Goal: Information Seeking & Learning: Learn about a topic

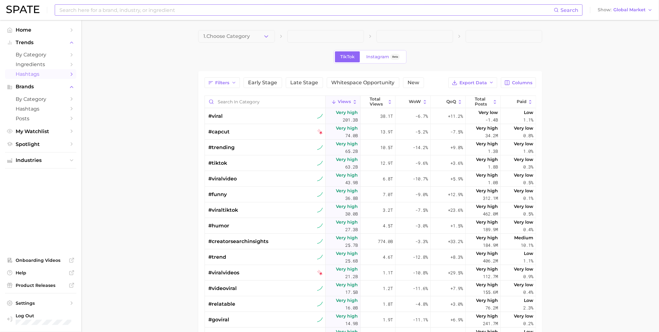
click at [210, 15] on div "Search" at bounding box center [319, 9] width 528 height 11
click at [650, 11] on icon "button" at bounding box center [650, 10] width 5 height 5
click at [630, 21] on span "[GEOGRAPHIC_DATA]" at bounding box center [624, 20] width 48 height 5
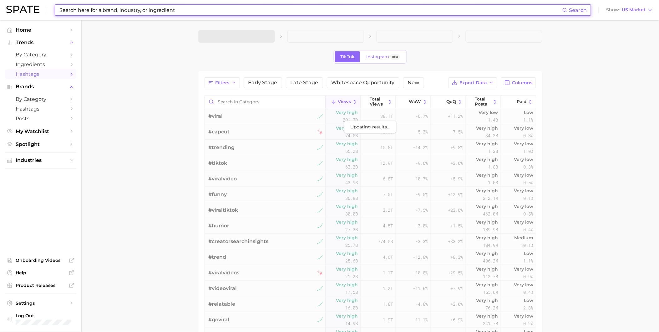
click at [432, 11] on input at bounding box center [311, 10] width 504 height 11
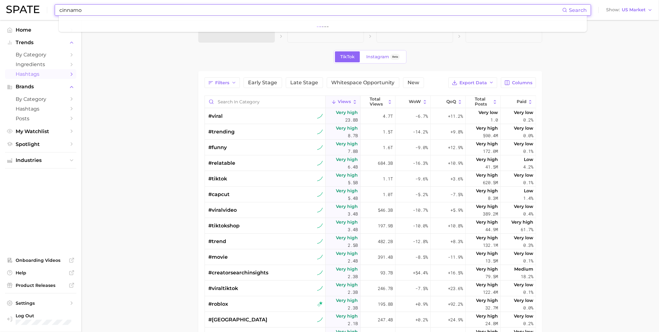
type input "cinnamon"
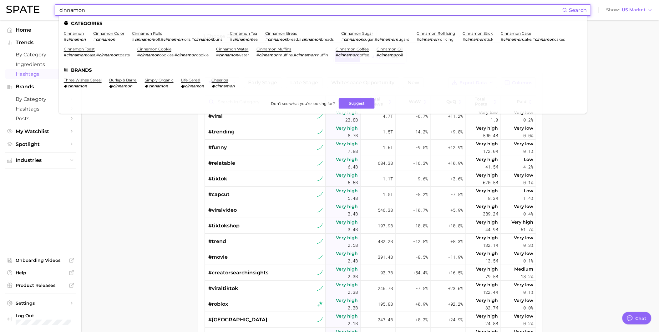
type textarea "x"
type input "cinnamon"
click at [278, 34] on link "cinnamon bread" at bounding box center [282, 33] width 32 height 5
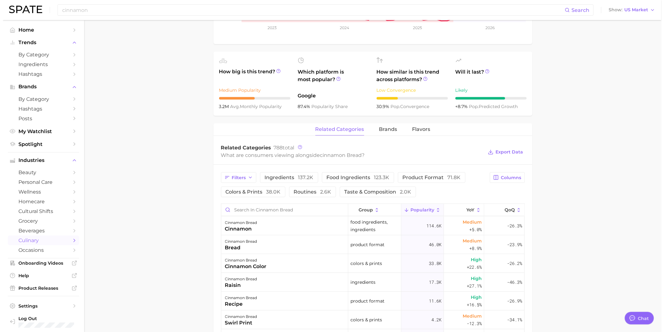
scroll to position [208, 0]
click at [267, 227] on div "cinnamon bread cinnamon" at bounding box center [282, 224] width 127 height 19
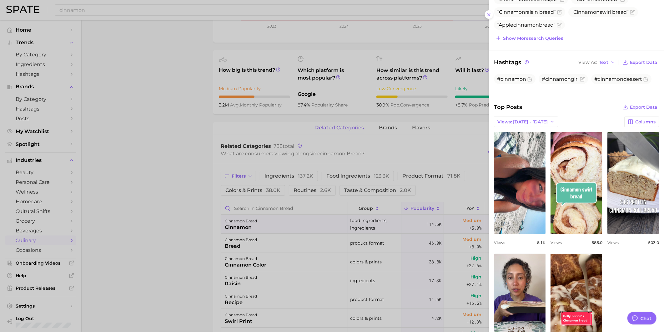
scroll to position [139, 0]
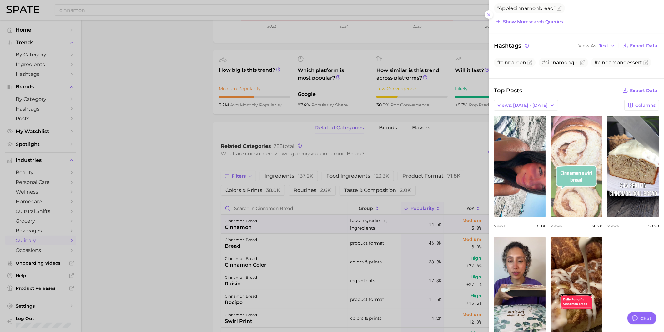
click at [602, 148] on link "view post on TikTok" at bounding box center [577, 166] width 52 height 102
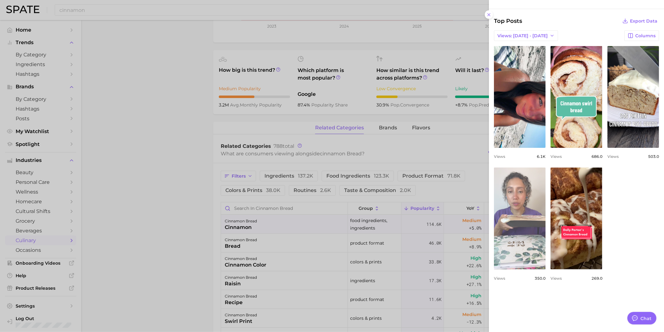
scroll to position [278, 0]
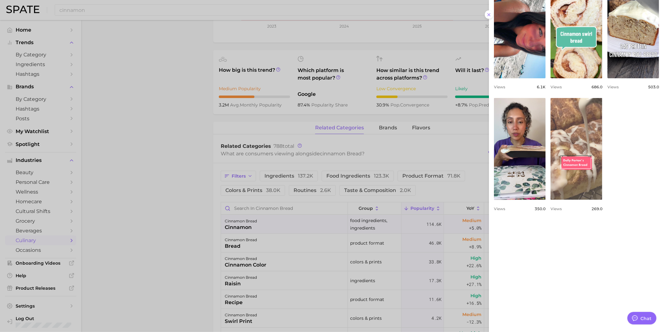
click at [551, 200] on link "view post on TikTok" at bounding box center [577, 149] width 52 height 102
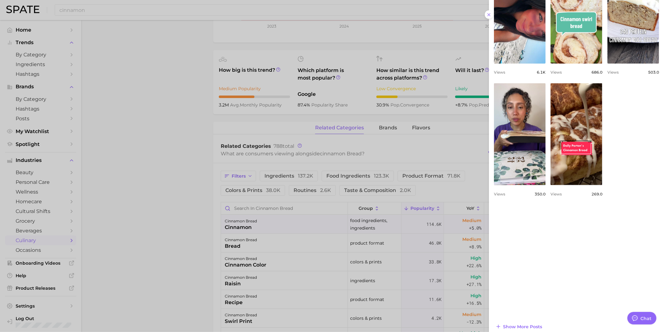
scroll to position [299, 0]
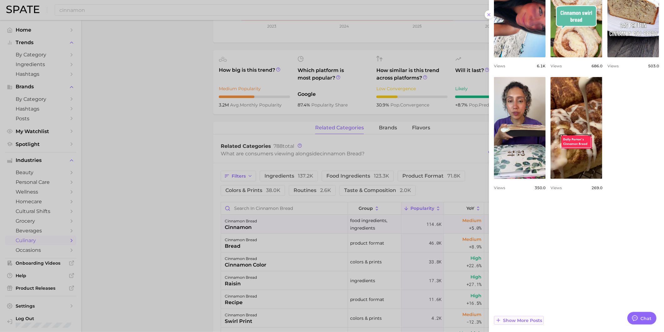
click at [529, 318] on span "Show more posts" at bounding box center [522, 319] width 39 height 5
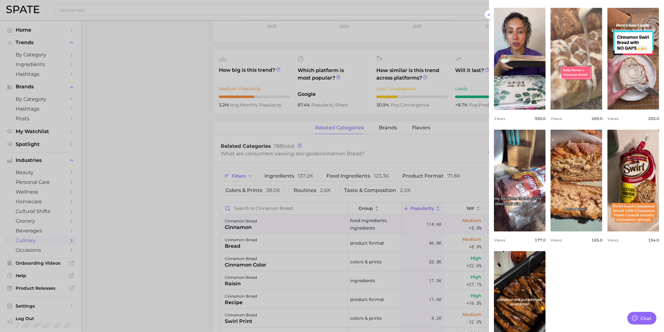
scroll to position [368, 0]
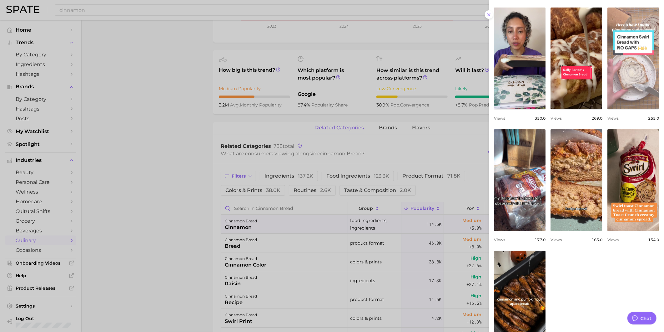
click at [634, 109] on link "view post on TikTok" at bounding box center [634, 59] width 52 height 102
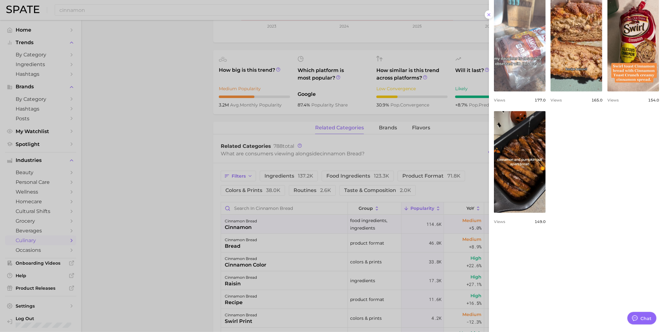
scroll to position [541, 0]
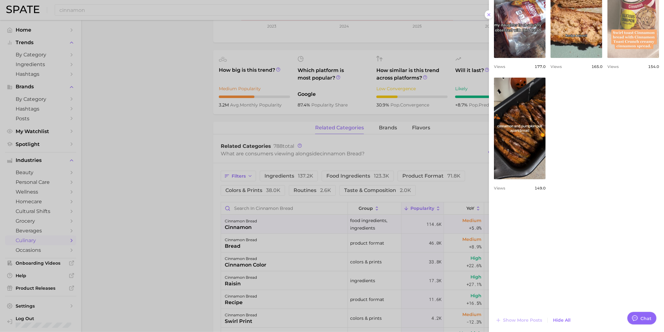
click at [608, 58] on link "view post on TikTok" at bounding box center [634, 7] width 52 height 102
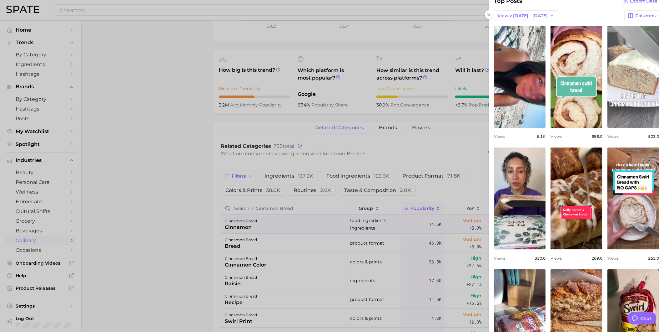
scroll to position [20, 0]
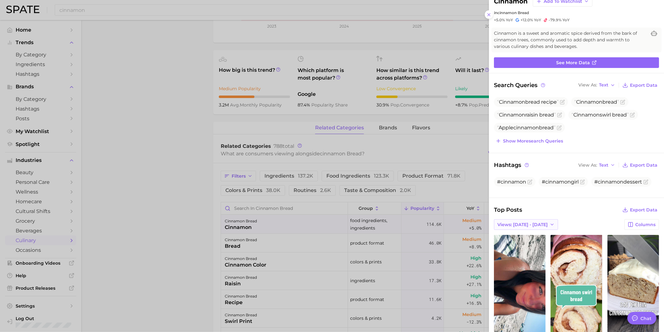
click at [529, 224] on span "Views: [DATE] - [DATE]" at bounding box center [523, 224] width 50 height 5
click at [529, 244] on button "Total Views" at bounding box center [528, 246] width 69 height 11
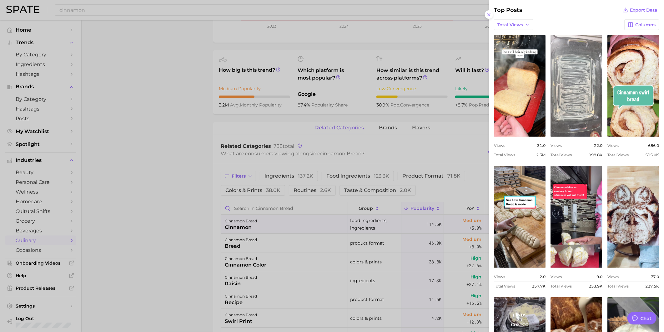
scroll to position [228, 0]
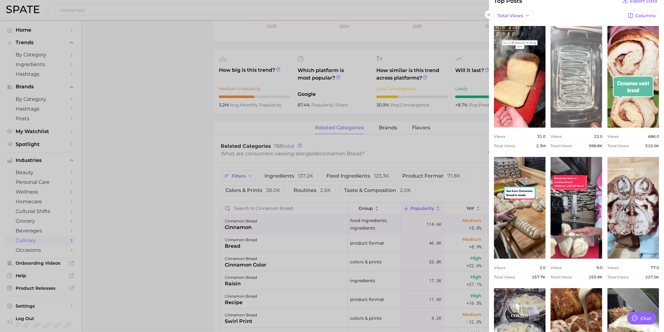
click at [602, 95] on link "view post on TikTok" at bounding box center [577, 77] width 52 height 102
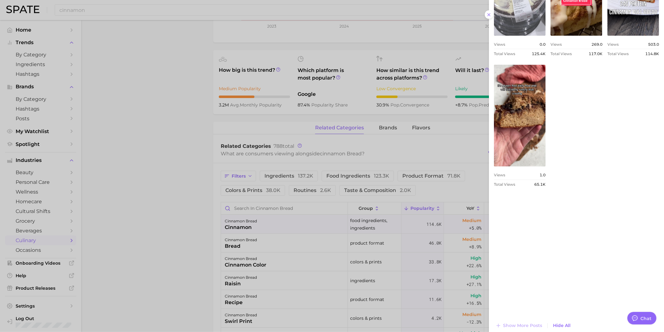
scroll to position [587, 0]
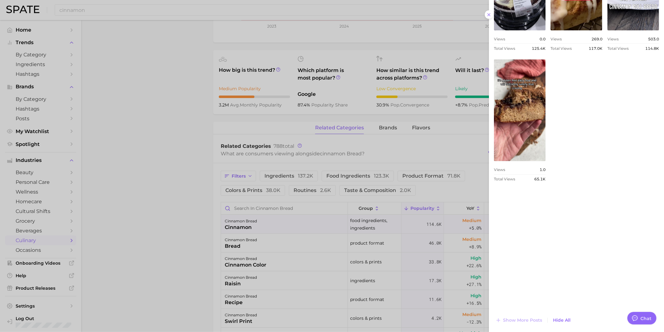
click at [283, 247] on div at bounding box center [332, 166] width 664 height 332
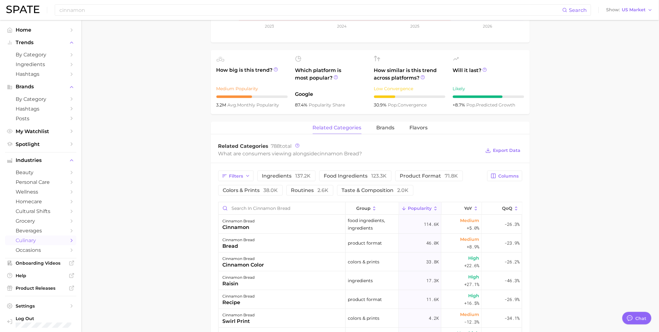
click at [283, 244] on div "cinnamon bread bread" at bounding box center [282, 242] width 127 height 19
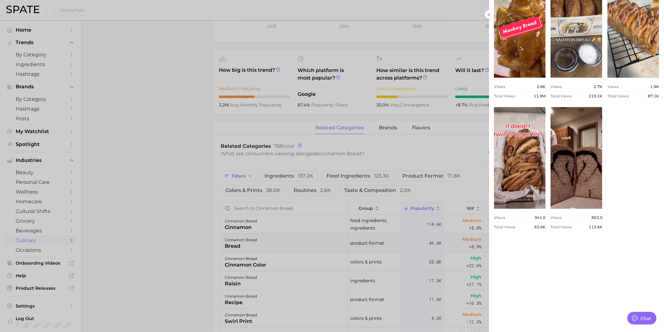
scroll to position [313, 0]
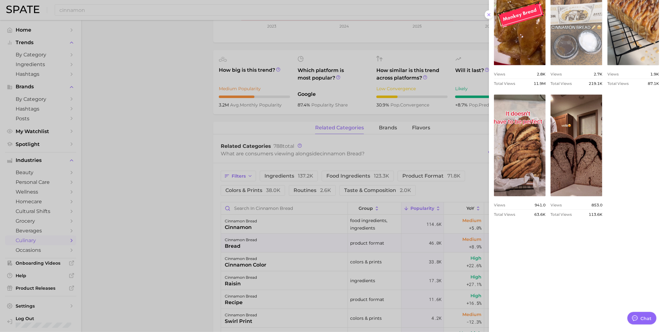
click at [602, 42] on link "view post on TikTok" at bounding box center [577, 14] width 52 height 102
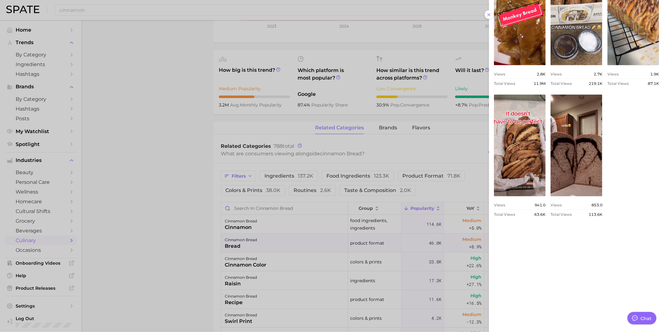
click at [263, 262] on div at bounding box center [332, 166] width 664 height 332
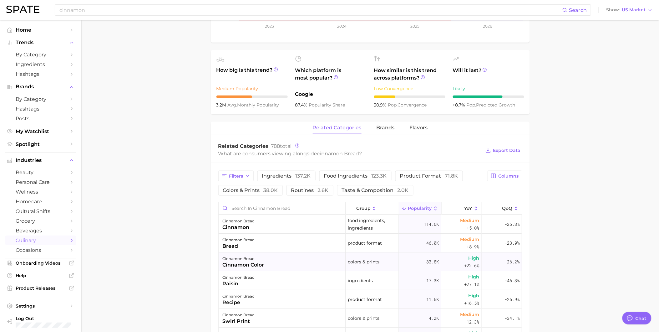
click at [266, 263] on div "cinnamon bread cinnamon color" at bounding box center [282, 261] width 127 height 19
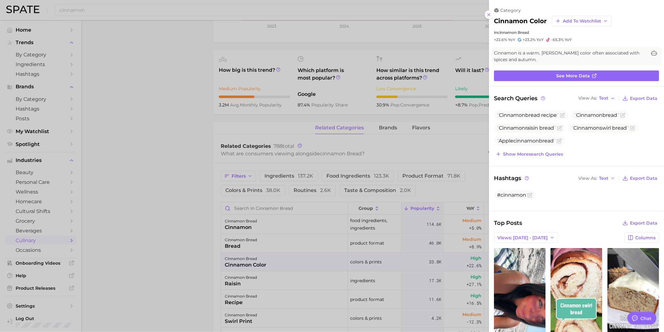
scroll to position [0, 0]
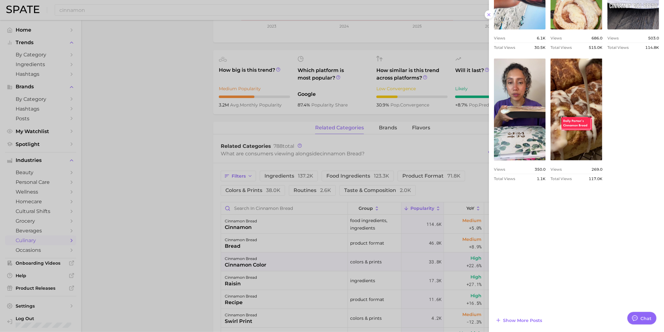
click at [264, 279] on div at bounding box center [332, 166] width 664 height 332
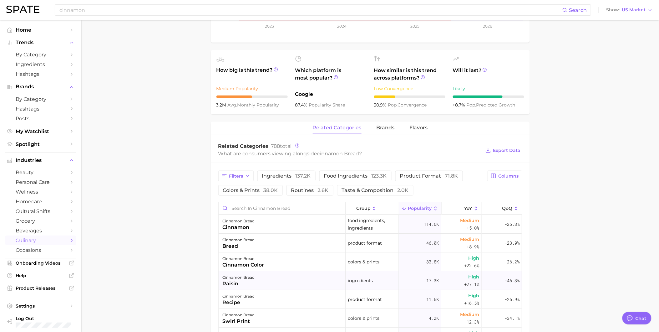
click at [276, 282] on div "cinnamon bread raisin" at bounding box center [282, 280] width 127 height 19
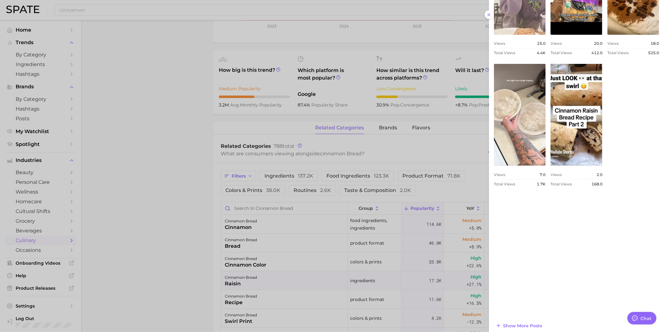
scroll to position [346, 0]
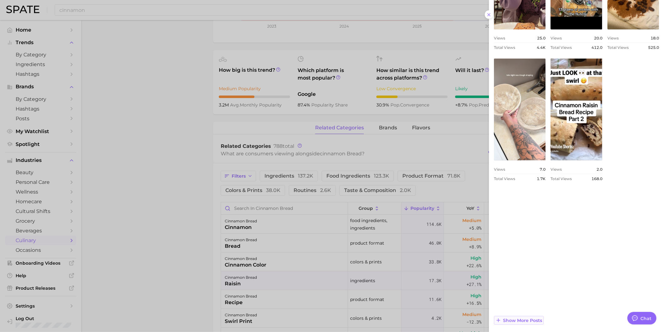
click at [532, 317] on span "Show more posts" at bounding box center [522, 319] width 39 height 5
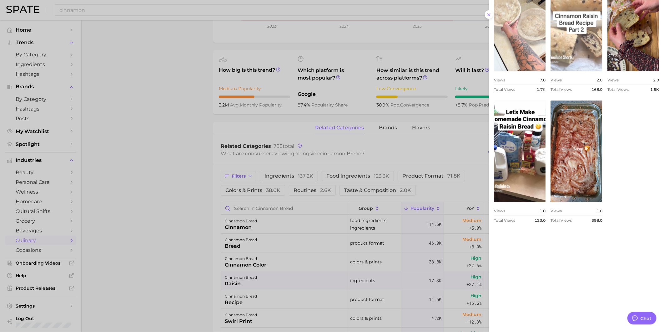
scroll to position [477, 0]
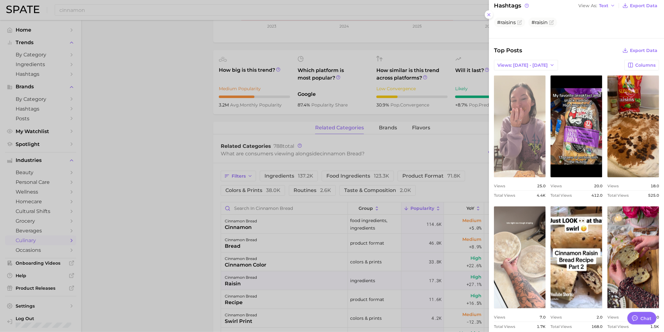
click at [546, 130] on link "view post on TikTok" at bounding box center [520, 126] width 52 height 102
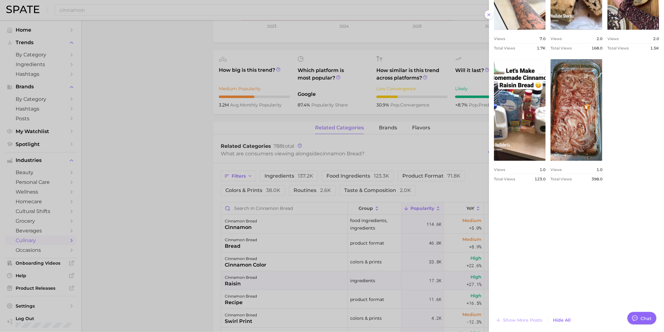
click at [292, 301] on div at bounding box center [332, 166] width 664 height 332
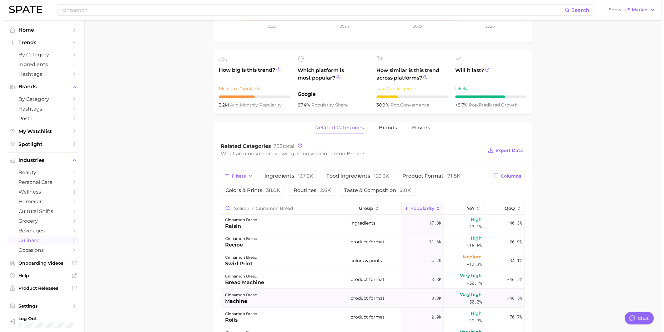
scroll to position [69, 0]
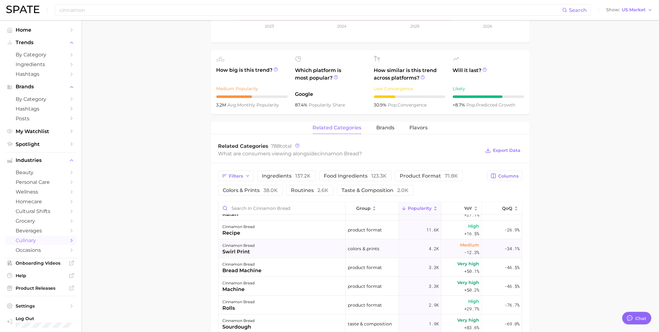
click at [271, 252] on div "cinnamon bread swirl print" at bounding box center [282, 248] width 127 height 19
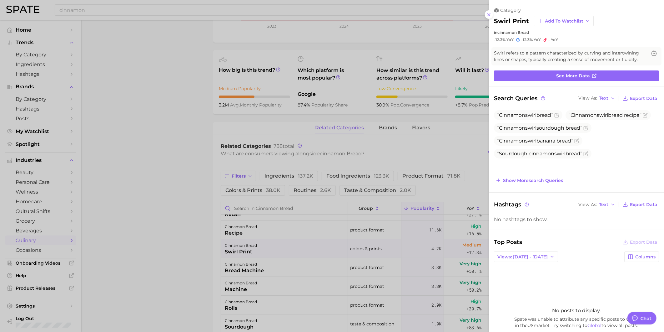
click at [530, 262] on div "Top Posts Export Data Views: [DATE] - [DATE] Columns No posts to display. Spate…" at bounding box center [576, 305] width 165 height 136
click at [530, 260] on button "Views: [DATE] - [DATE]" at bounding box center [526, 256] width 64 height 11
click at [528, 275] on button "Total Views" at bounding box center [528, 279] width 69 height 11
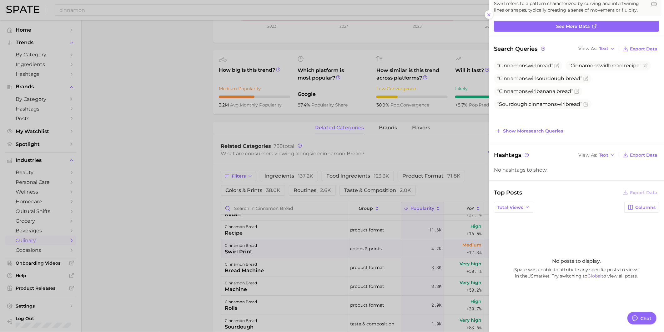
click at [259, 290] on div at bounding box center [332, 166] width 664 height 332
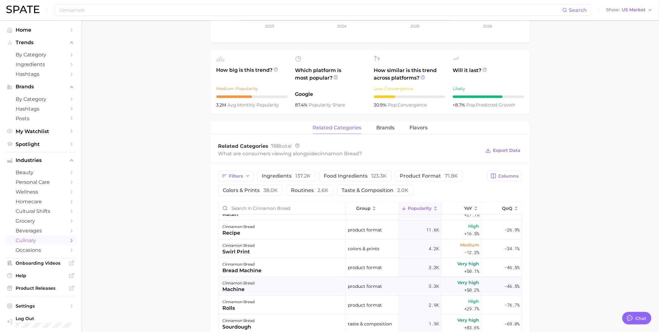
click at [264, 285] on div "cinnamon bread machine" at bounding box center [282, 285] width 127 height 19
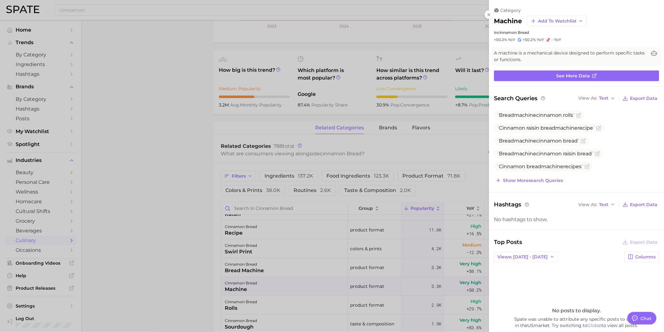
click at [264, 271] on div at bounding box center [332, 166] width 664 height 332
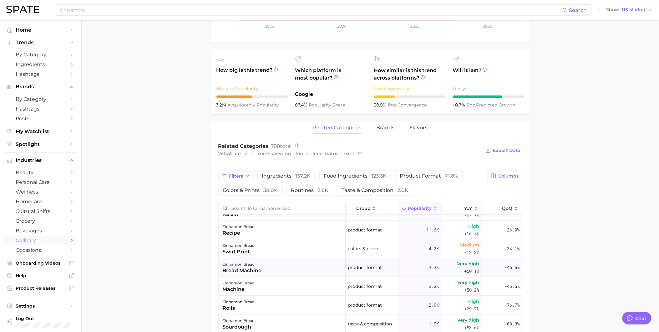
click at [264, 270] on div "cinnamon bread bread machine" at bounding box center [282, 267] width 127 height 19
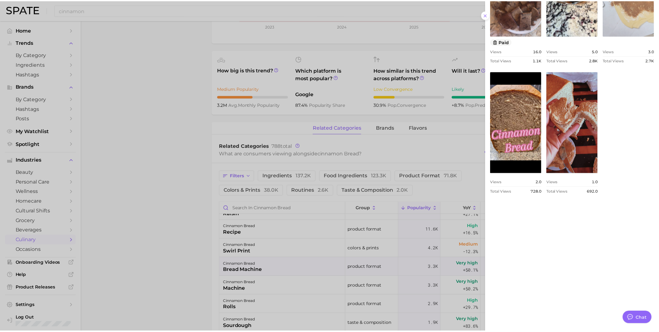
scroll to position [344, 0]
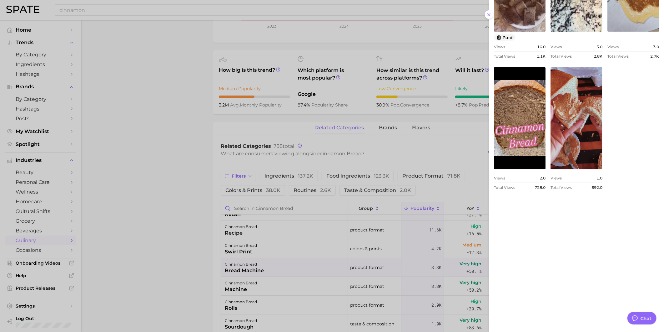
click at [271, 308] on div at bounding box center [332, 166] width 664 height 332
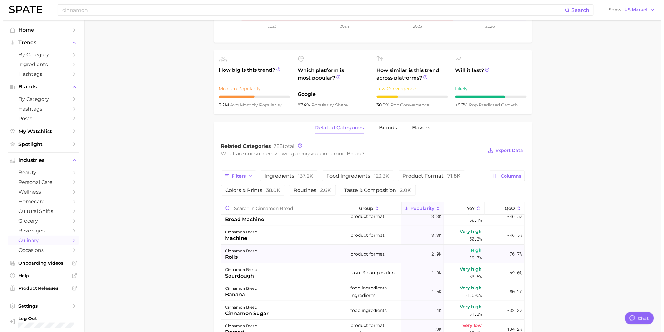
scroll to position [139, 0]
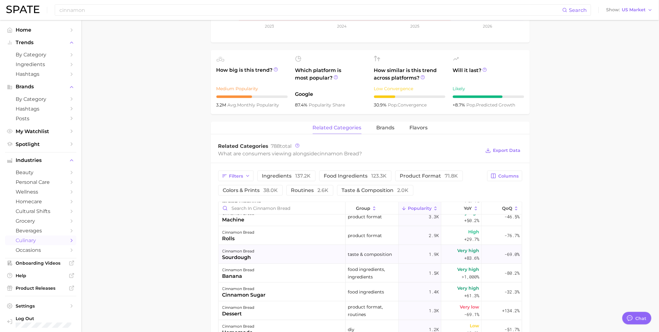
click at [286, 254] on div "cinnamon bread sourdough" at bounding box center [282, 254] width 127 height 19
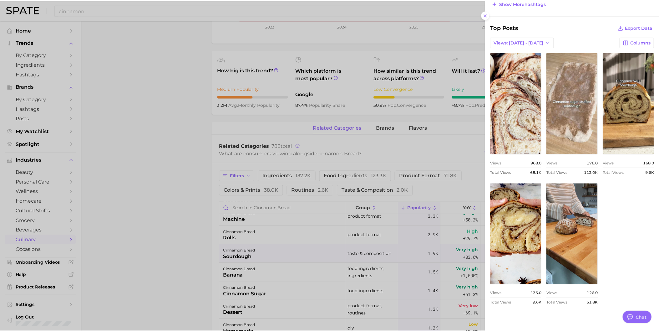
scroll to position [278, 0]
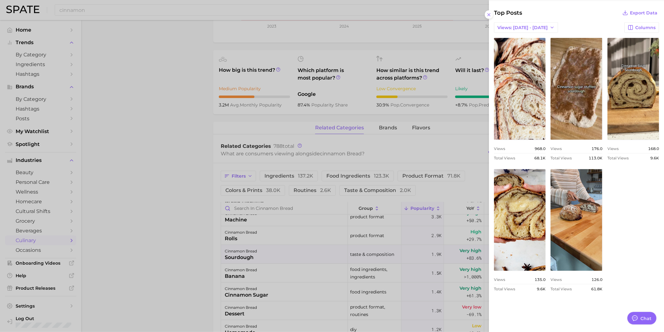
click at [192, 221] on div at bounding box center [332, 166] width 664 height 332
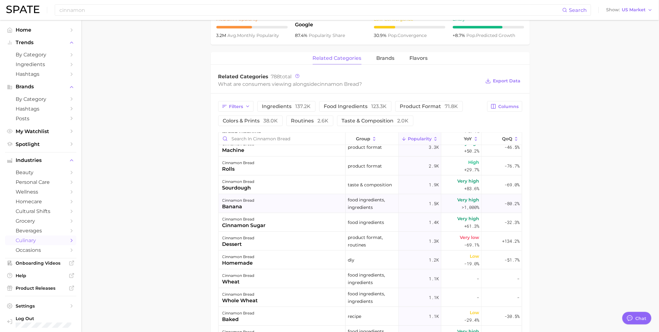
click at [278, 210] on div "cinnamon bread banana" at bounding box center [282, 203] width 127 height 19
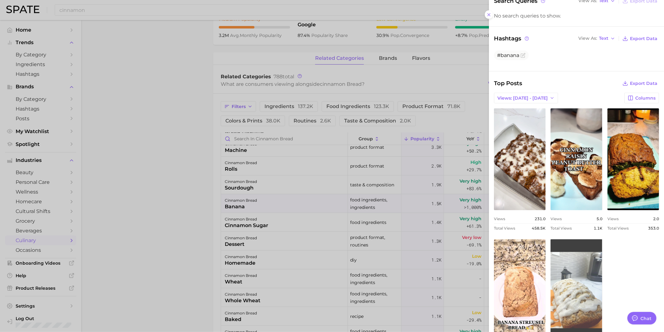
scroll to position [95, 0]
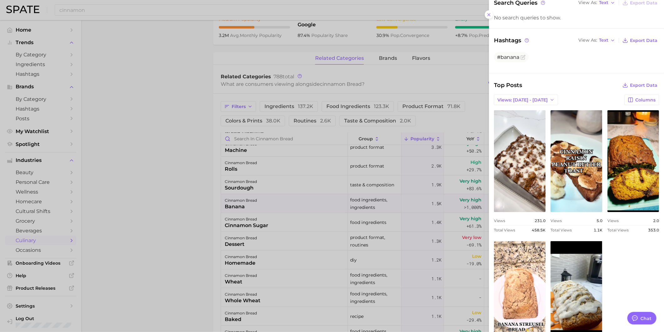
click at [220, 199] on div at bounding box center [332, 166] width 664 height 332
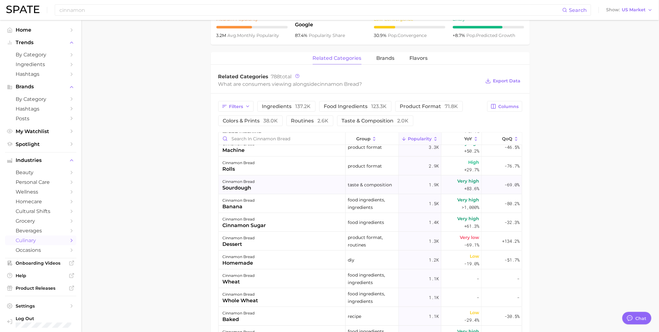
click at [267, 188] on div "cinnamon bread sourdough" at bounding box center [282, 184] width 127 height 19
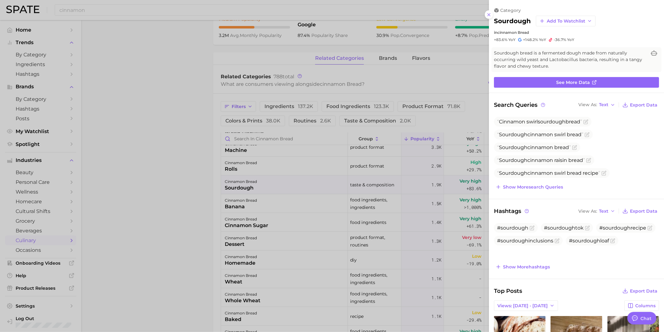
click at [267, 188] on div at bounding box center [332, 166] width 664 height 332
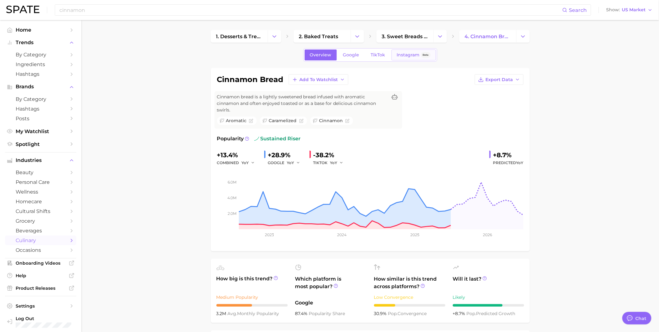
click at [408, 50] on link "Instagram Beta" at bounding box center [414, 54] width 44 height 11
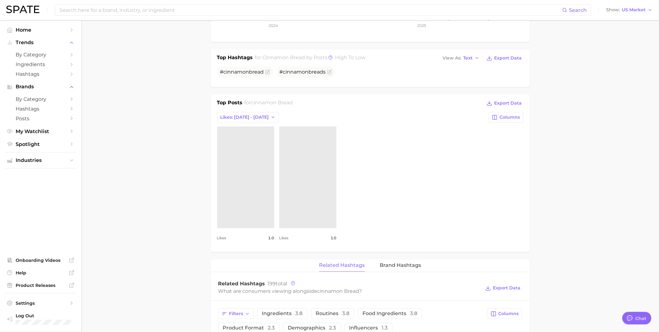
scroll to position [208, 0]
click at [271, 118] on icon "button" at bounding box center [273, 115] width 5 height 5
click at [261, 146] on button "Total Likes" at bounding box center [251, 149] width 69 height 11
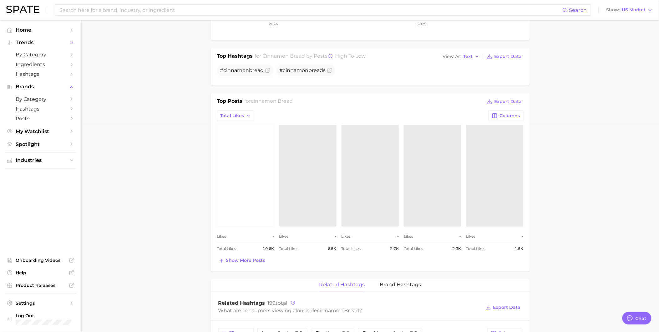
click at [261, 150] on link "view post on Instagram" at bounding box center [245, 176] width 57 height 102
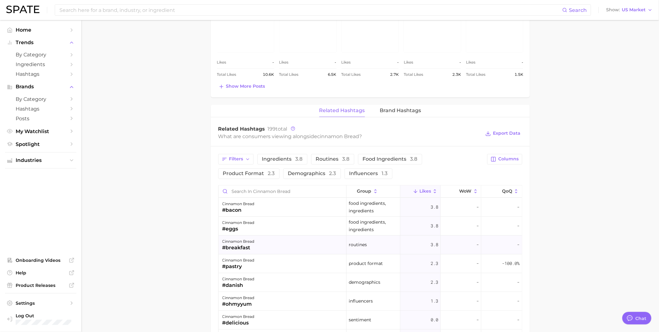
scroll to position [35, 0]
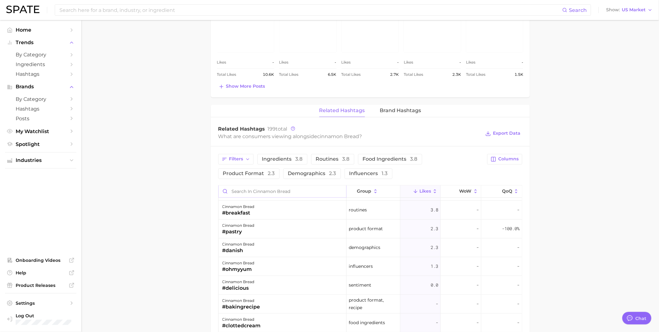
click at [299, 193] on input "Search in cinnamon bread" at bounding box center [283, 191] width 128 height 12
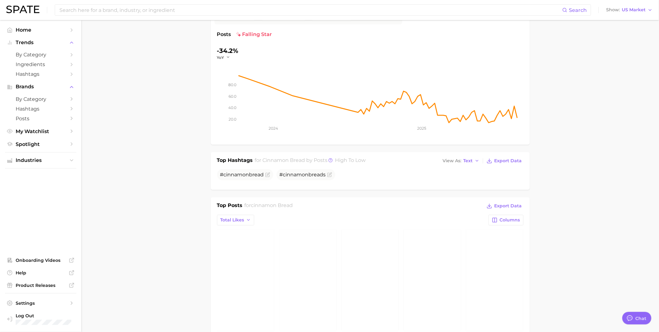
scroll to position [0, 0]
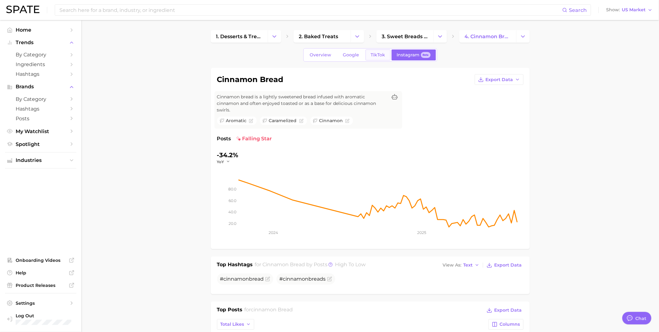
type input "sour"
click at [377, 60] on link "TikTok" at bounding box center [378, 54] width 25 height 11
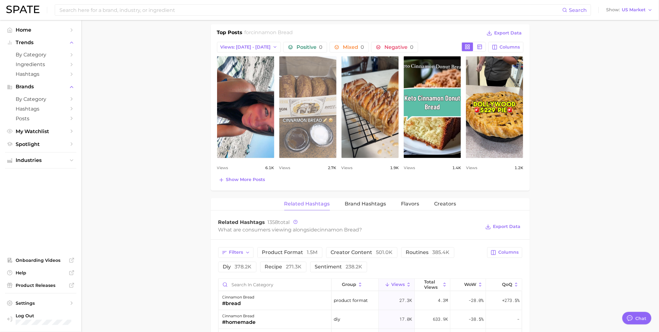
scroll to position [313, 0]
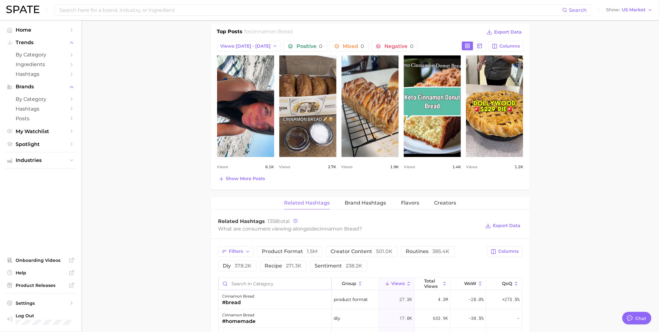
click at [292, 283] on input "Search in category" at bounding box center [275, 284] width 113 height 12
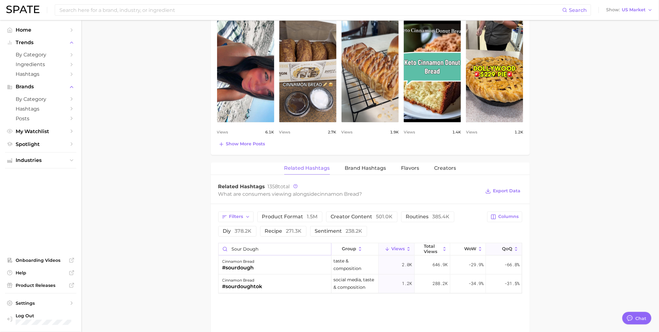
type input "sour dough"
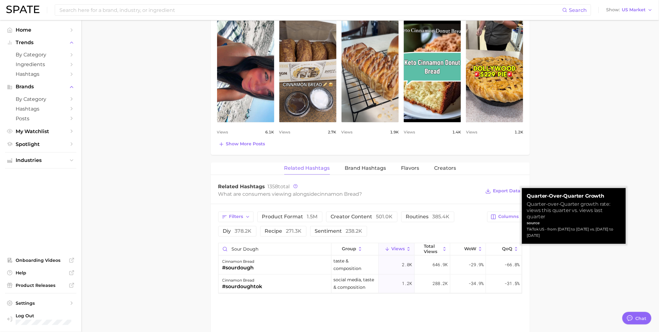
drag, startPoint x: 493, startPoint y: 246, endPoint x: 462, endPoint y: 226, distance: 37.2
click at [462, 226] on div "Filters product format 1.5m creator content 501.0k routines 385.4k diy 378.2k r…" at bounding box center [351, 223] width 266 height 25
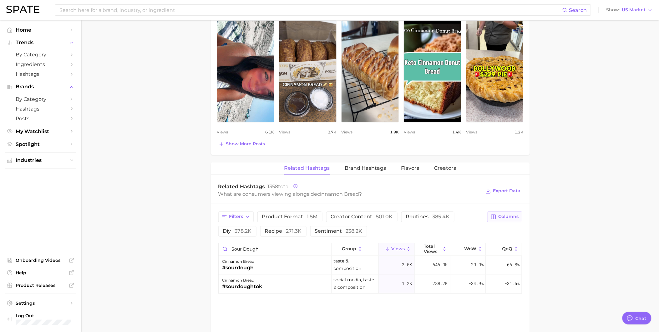
click at [498, 219] on button "Columns" at bounding box center [504, 216] width 35 height 11
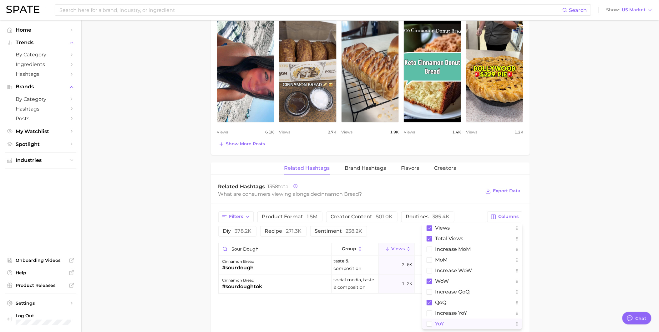
click at [453, 322] on button "YoY" at bounding box center [472, 323] width 100 height 11
click at [380, 309] on div "Related Hashtags Brand Hashtags Flavors Creators Related Hashtags 1358 total Wh…" at bounding box center [370, 307] width 319 height 291
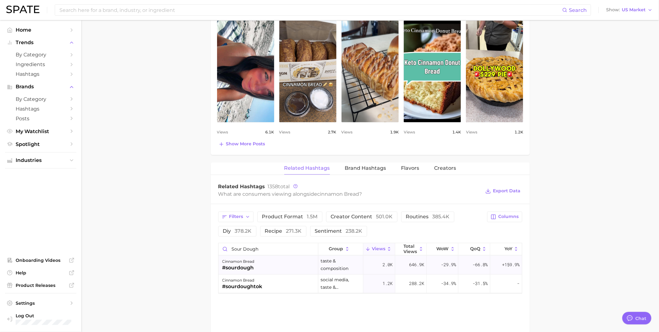
click at [271, 263] on div "cinnamon bread #sourdough" at bounding box center [269, 265] width 100 height 19
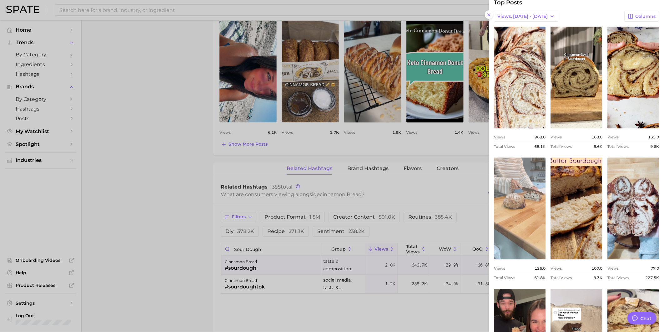
scroll to position [139, 0]
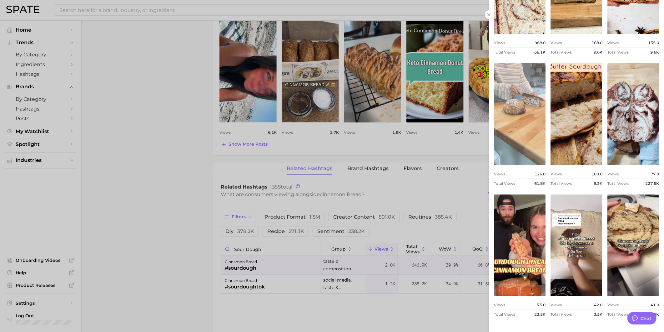
click at [546, 147] on link "view post on TikTok" at bounding box center [520, 114] width 52 height 102
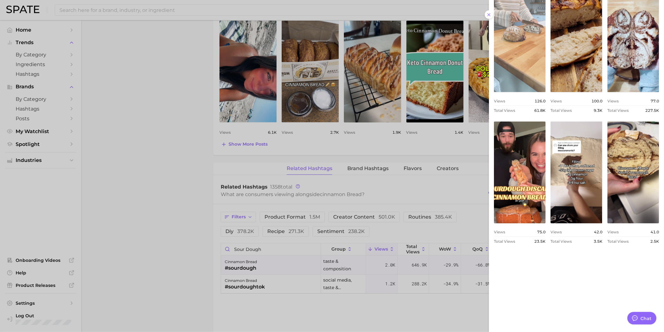
scroll to position [243, 0]
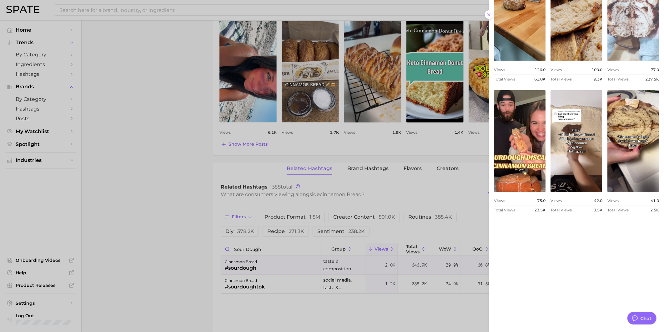
click at [629, 61] on link "view post on TikTok" at bounding box center [634, 10] width 52 height 102
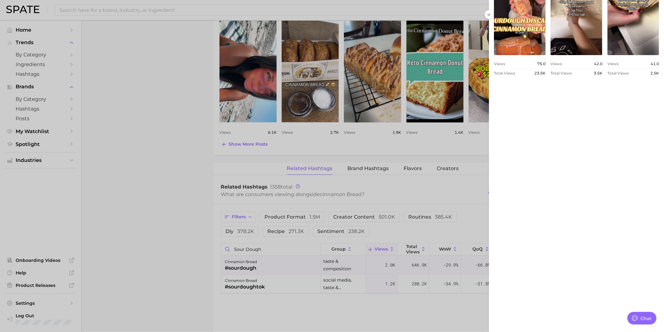
scroll to position [404, 0]
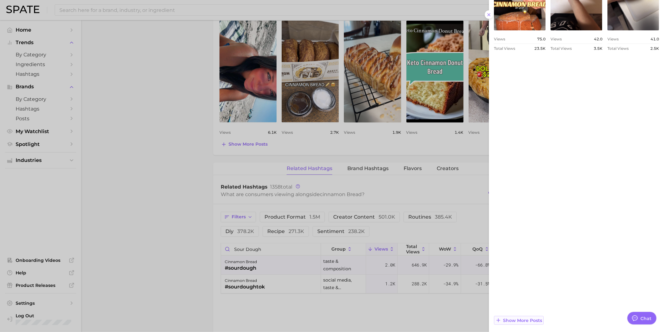
click at [529, 317] on span "Show more posts" at bounding box center [522, 319] width 39 height 5
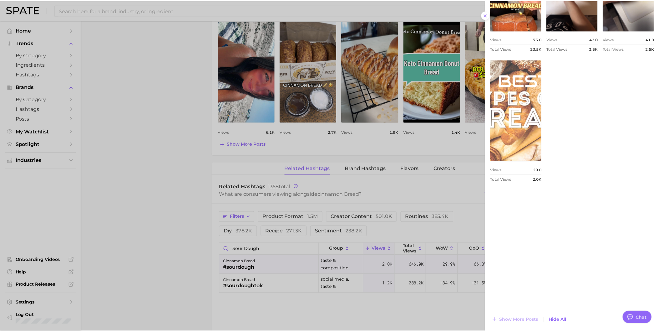
scroll to position [0, 0]
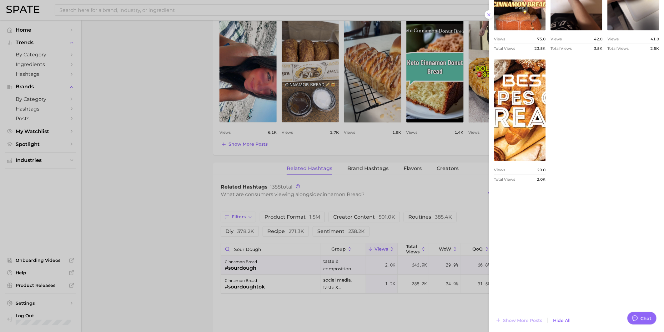
click at [161, 164] on div at bounding box center [332, 166] width 664 height 332
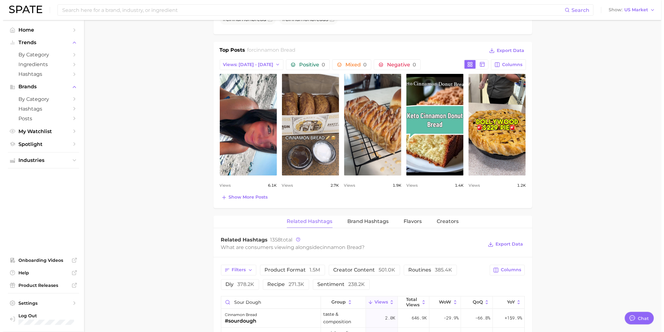
scroll to position [313, 0]
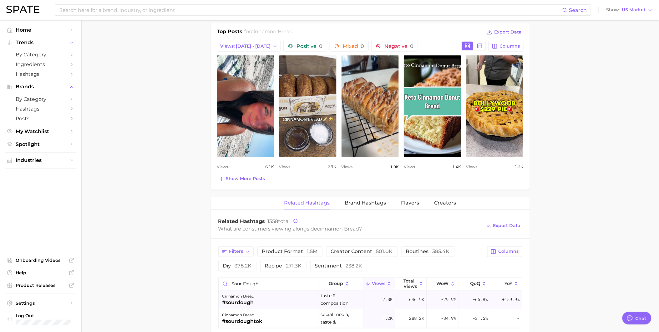
click at [258, 301] on div "cinnamon bread #sourdough" at bounding box center [269, 299] width 100 height 19
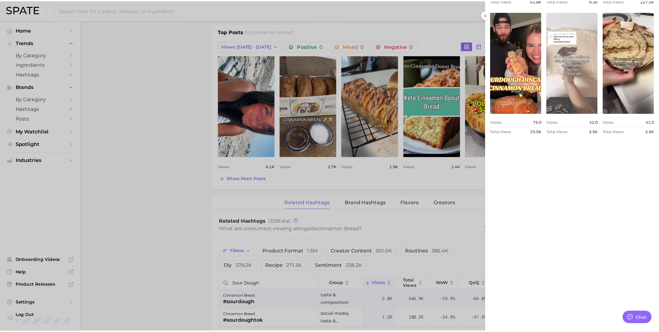
scroll to position [265, 0]
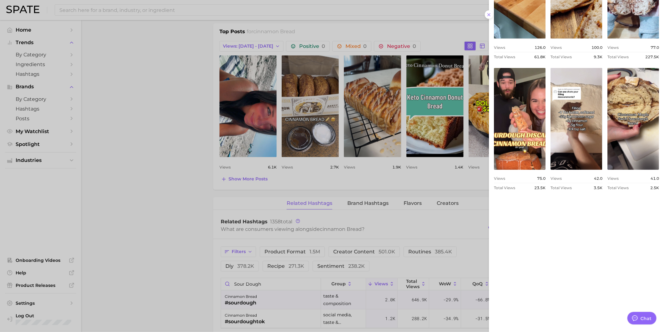
click at [189, 217] on div at bounding box center [332, 166] width 664 height 332
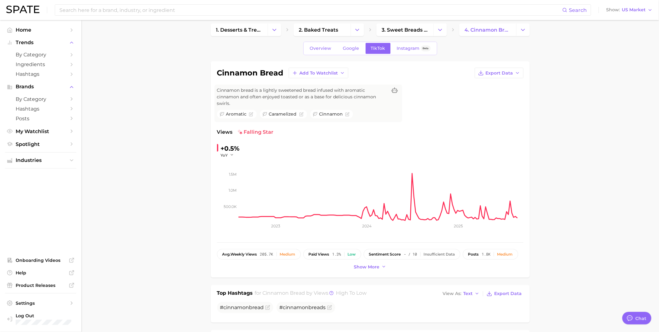
scroll to position [0, 0]
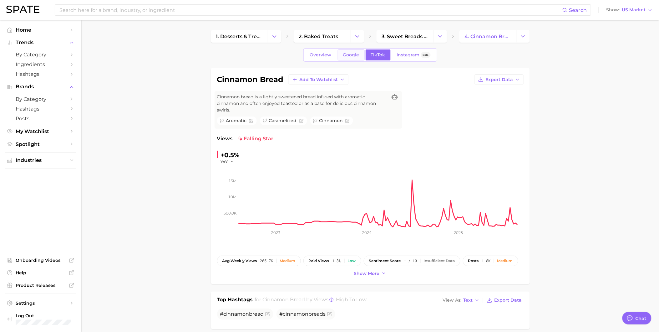
click at [348, 58] on link "Google" at bounding box center [351, 54] width 27 height 11
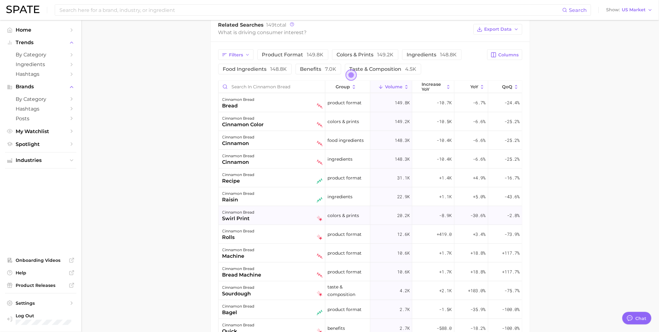
scroll to position [347, 0]
click at [257, 89] on input "Search in cinnamon bread" at bounding box center [272, 87] width 106 height 12
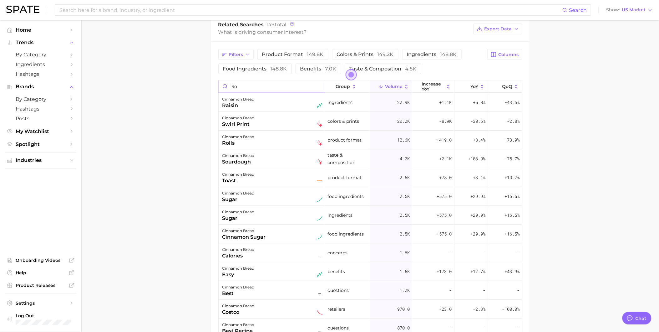
scroll to position [339, 0]
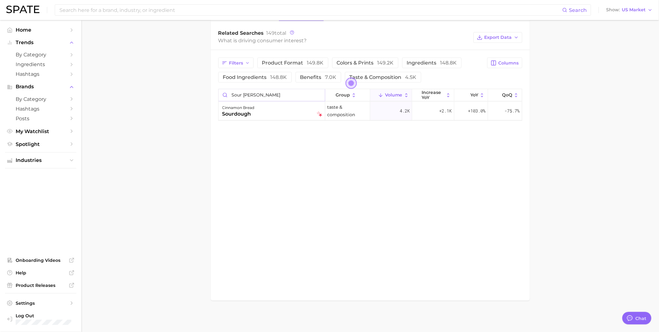
type input "sour [PERSON_NAME]"
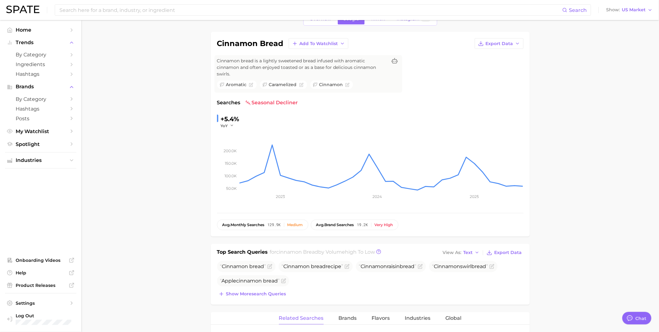
scroll to position [0, 0]
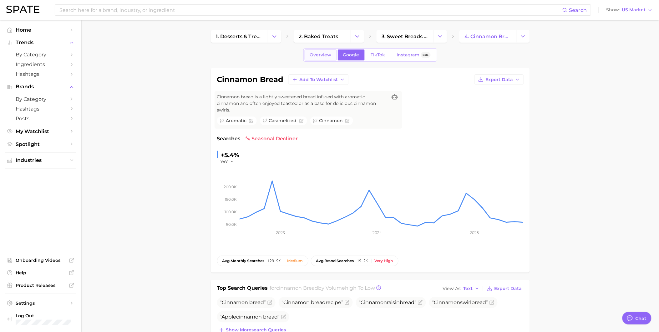
click at [319, 57] on span "Overview" at bounding box center [321, 54] width 22 height 5
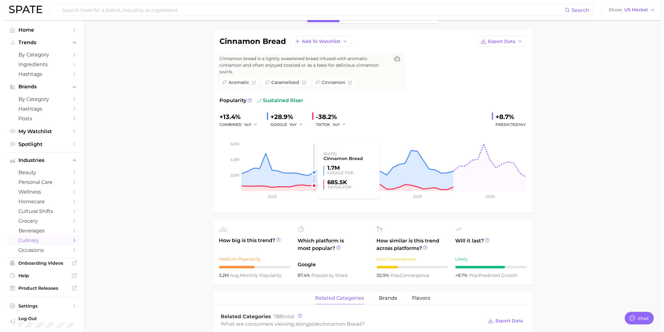
scroll to position [174, 0]
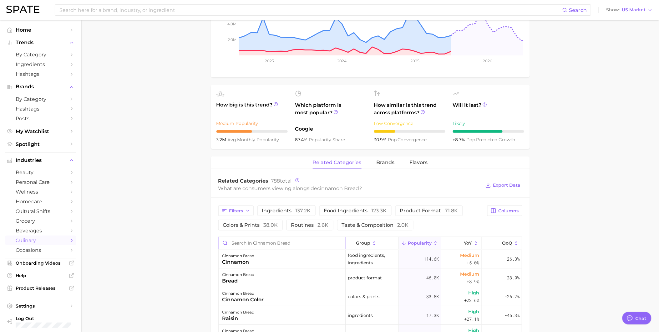
click at [274, 241] on input "Search in cinnamon bread" at bounding box center [282, 243] width 127 height 12
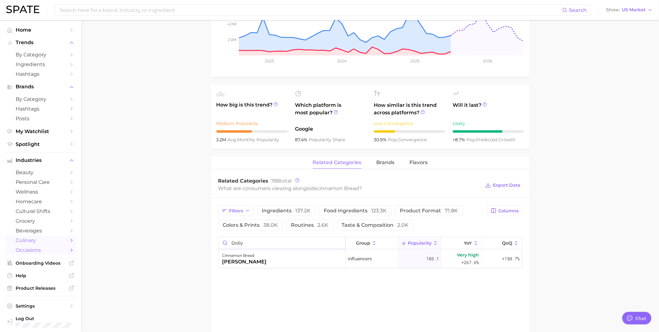
type input "Dolly"
click at [265, 254] on div "cinnamon bread [PERSON_NAME]" at bounding box center [282, 258] width 127 height 19
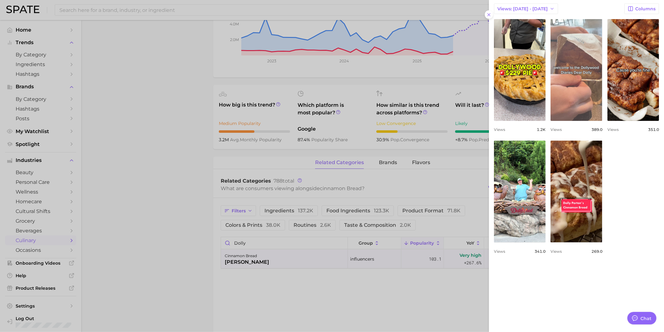
scroll to position [208, 0]
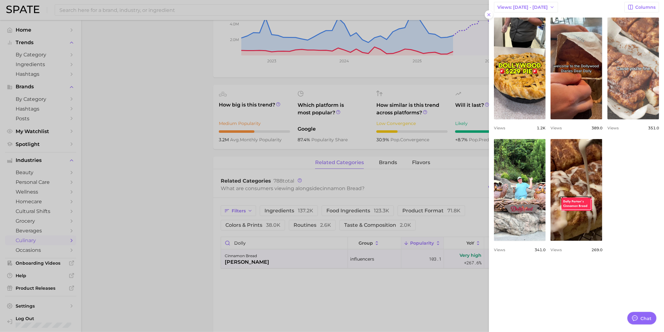
click at [608, 119] on link "view post on TikTok" at bounding box center [634, 69] width 52 height 102
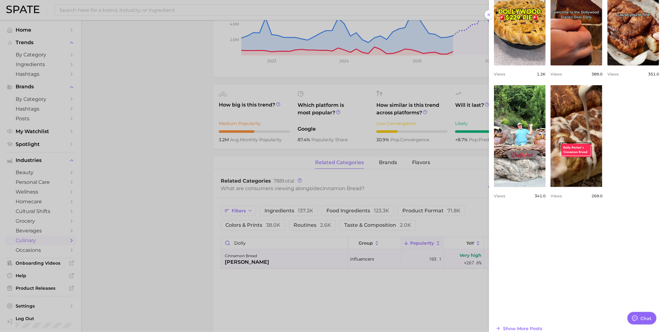
scroll to position [270, 0]
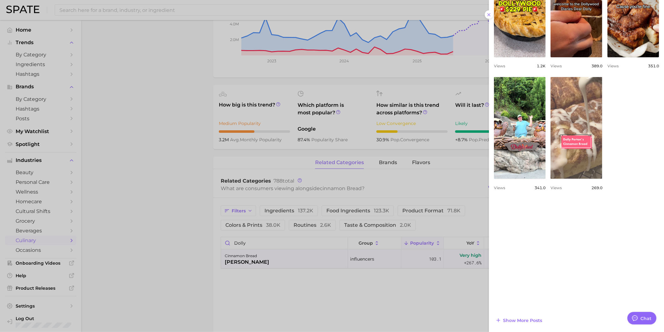
click at [553, 179] on link "view post on TikTok" at bounding box center [577, 128] width 52 height 102
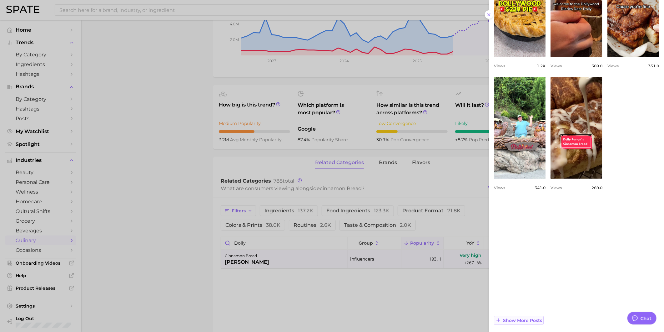
click at [526, 318] on span "Show more posts" at bounding box center [522, 319] width 39 height 5
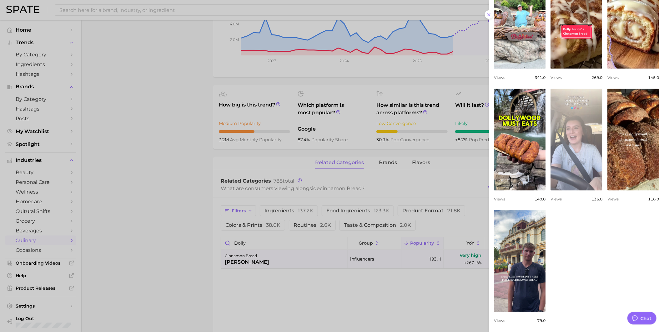
scroll to position [409, 0]
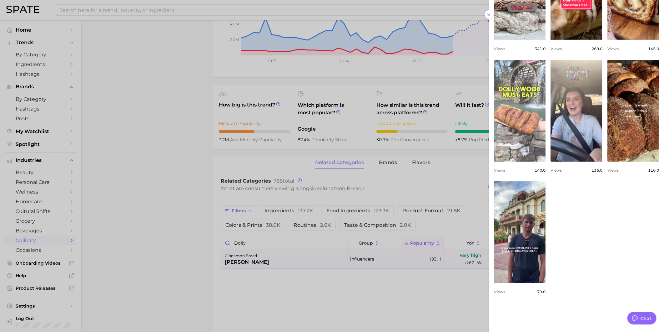
click at [543, 161] on link "view post on TikTok" at bounding box center [520, 111] width 52 height 102
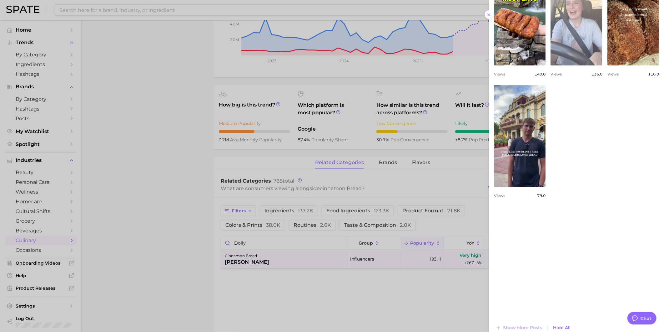
scroll to position [512, 0]
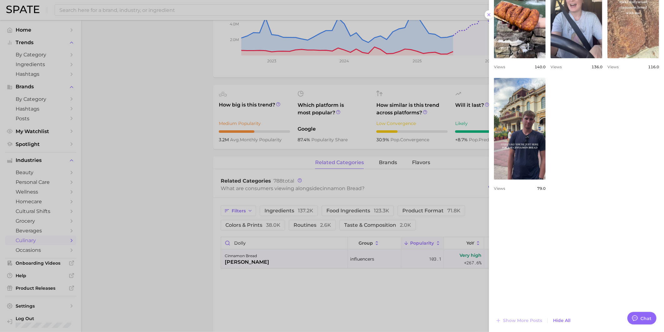
click at [608, 58] on link "view post on TikTok" at bounding box center [634, 8] width 52 height 102
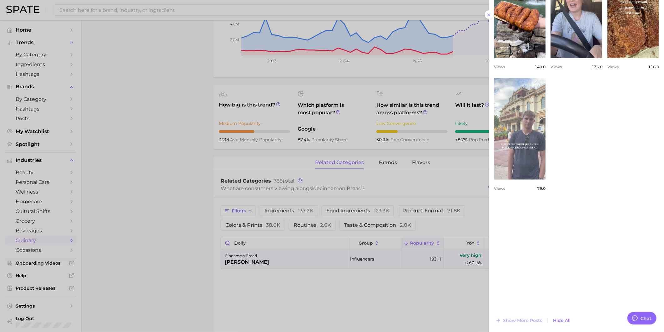
click at [546, 180] on link "view post on TikTok" at bounding box center [520, 129] width 52 height 102
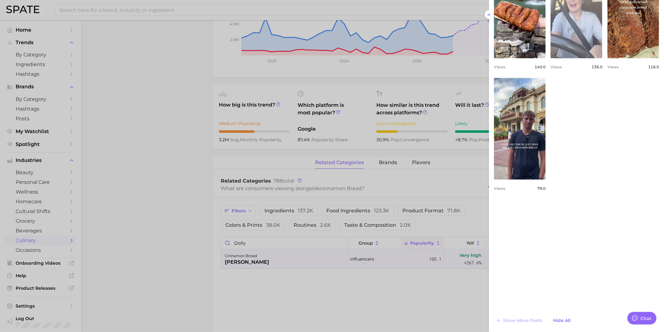
click at [602, 58] on link "view post on TikTok" at bounding box center [577, 8] width 52 height 102
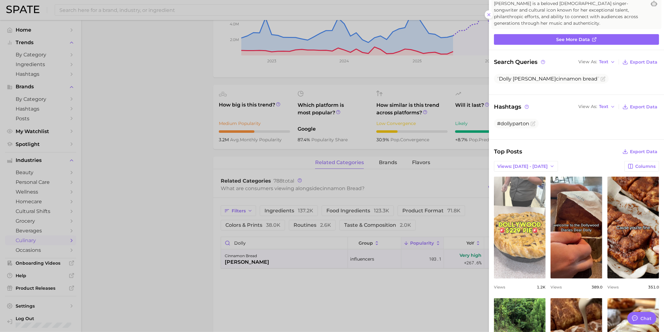
scroll to position [61, 0]
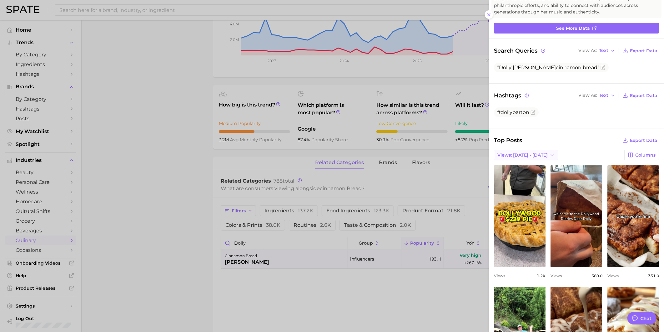
click at [530, 155] on span "Views: [DATE] - [DATE]" at bounding box center [523, 154] width 50 height 5
click at [529, 172] on button "Total Views" at bounding box center [528, 177] width 69 height 11
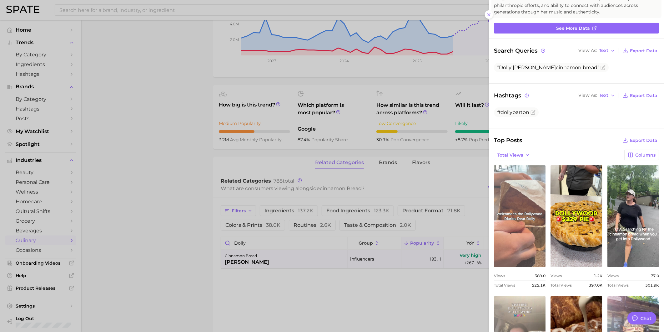
scroll to position [0, 0]
click at [546, 207] on link "view post on TikTok" at bounding box center [520, 216] width 52 height 102
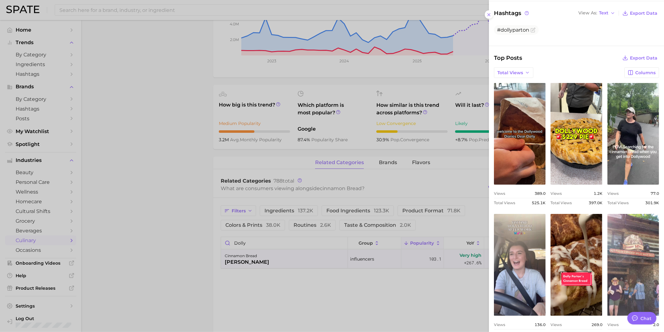
scroll to position [165, 0]
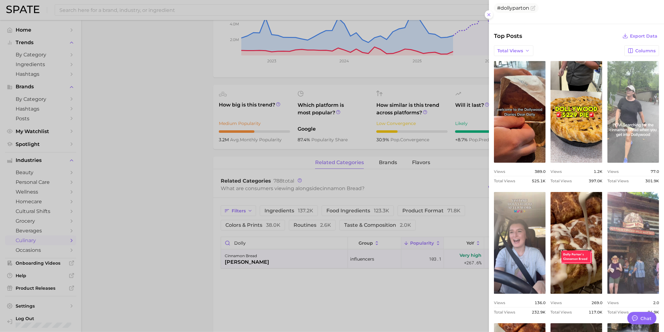
click at [608, 163] on link "view post on TikTok" at bounding box center [634, 112] width 52 height 102
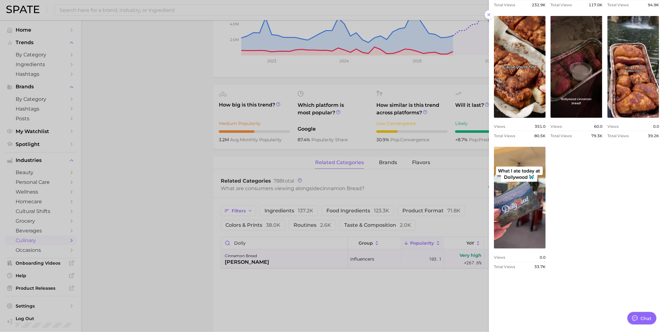
scroll to position [547, 0]
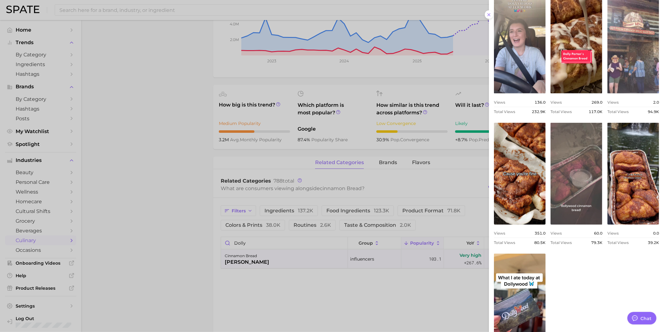
scroll to position [339, 0]
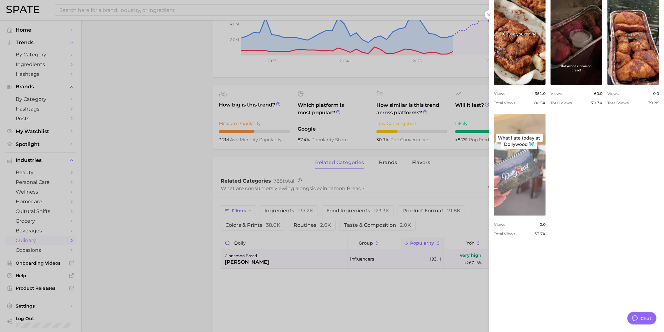
scroll to position [559, 0]
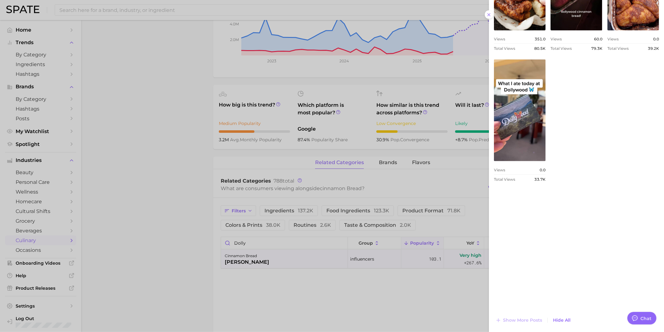
click at [312, 284] on div at bounding box center [332, 166] width 664 height 332
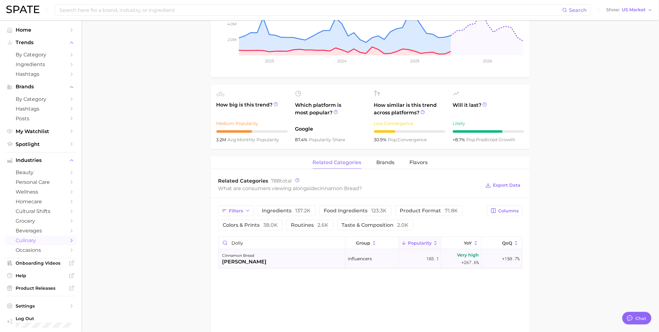
click at [306, 260] on div "cinnamon bread [PERSON_NAME]" at bounding box center [282, 258] width 127 height 19
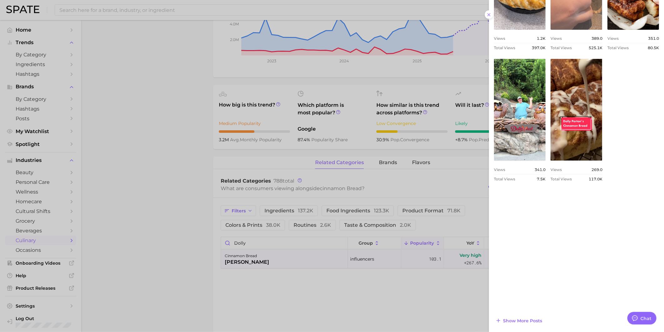
scroll to position [298, 0]
click at [536, 318] on span "Show more posts" at bounding box center [522, 319] width 39 height 5
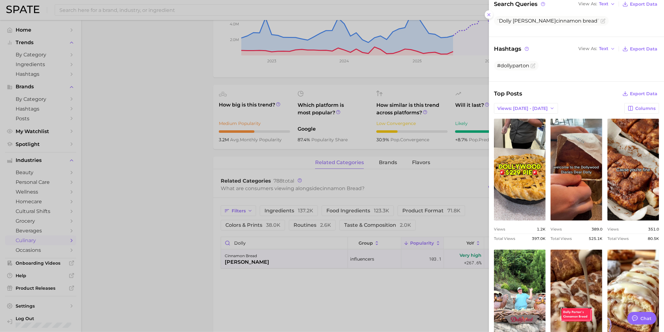
scroll to position [0, 0]
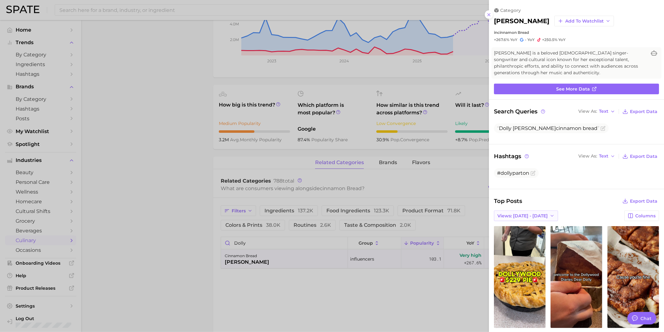
click at [529, 217] on span "Views: [DATE] - [DATE]" at bounding box center [523, 215] width 50 height 5
click at [513, 237] on span "Total Views" at bounding box center [510, 238] width 26 height 5
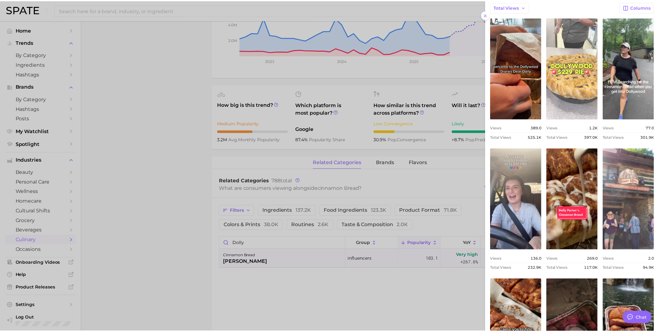
scroll to position [243, 0]
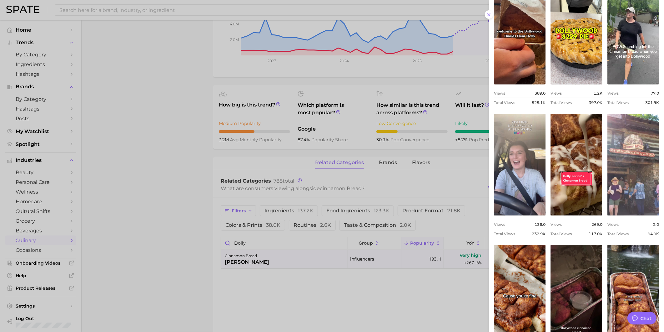
click at [406, 186] on div at bounding box center [332, 166] width 664 height 332
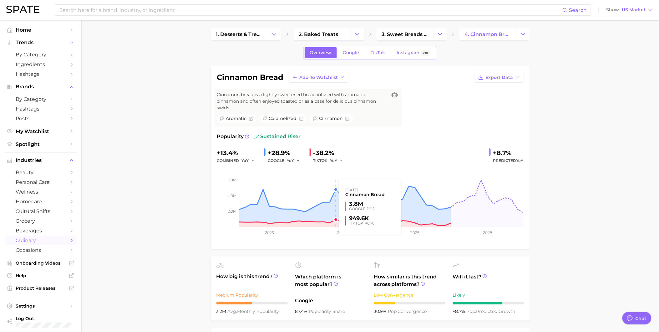
scroll to position [0, 0]
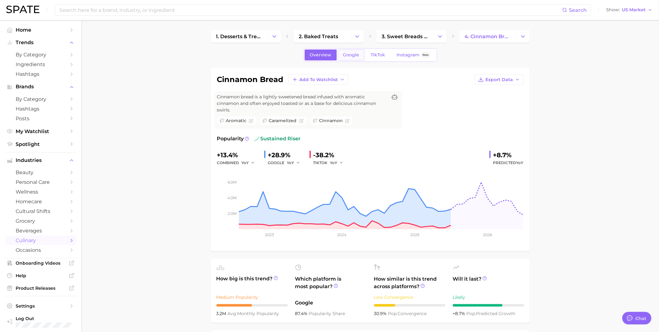
click at [346, 58] on link "Google" at bounding box center [351, 54] width 27 height 11
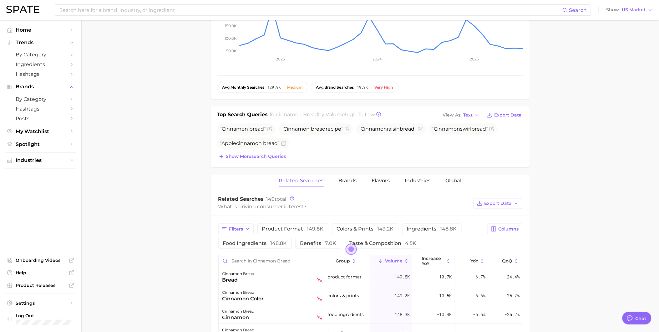
scroll to position [174, 0]
click at [283, 259] on input "Search in cinnamon bread" at bounding box center [272, 261] width 106 height 12
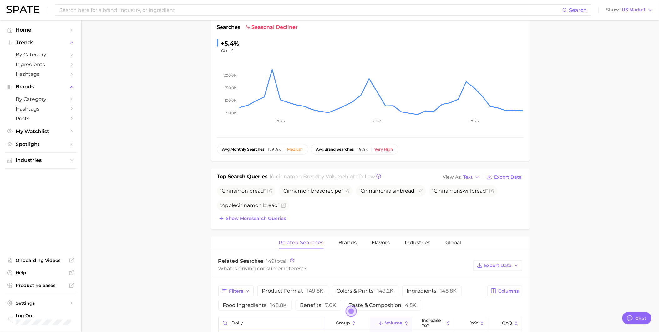
scroll to position [0, 0]
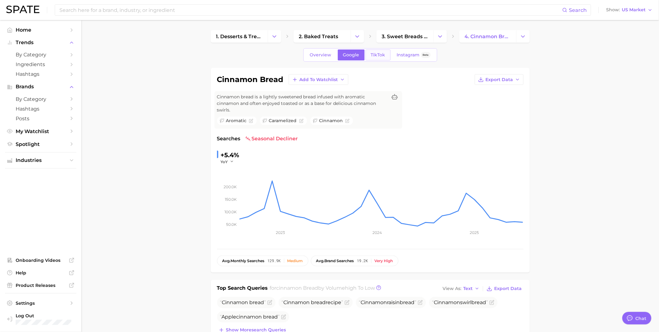
type input "dolly"
click at [378, 57] on span "TikTok" at bounding box center [378, 54] width 14 height 5
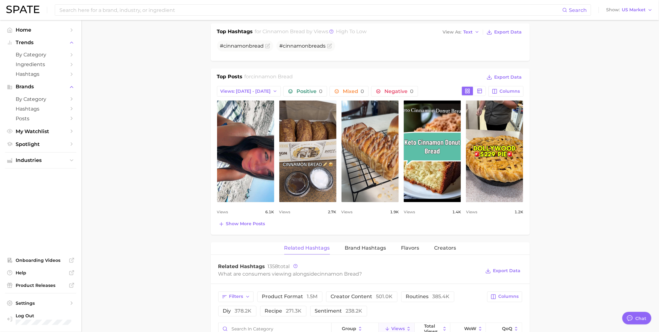
scroll to position [278, 0]
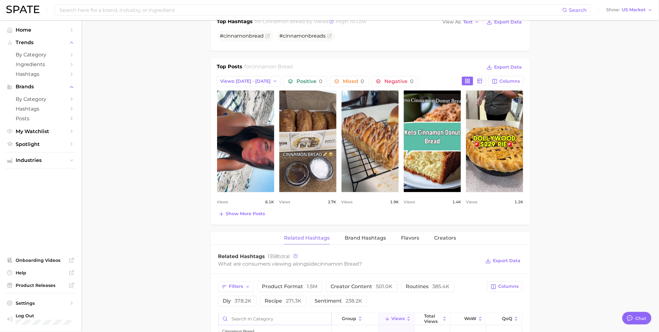
click at [281, 317] on input "Search in category" at bounding box center [275, 319] width 113 height 12
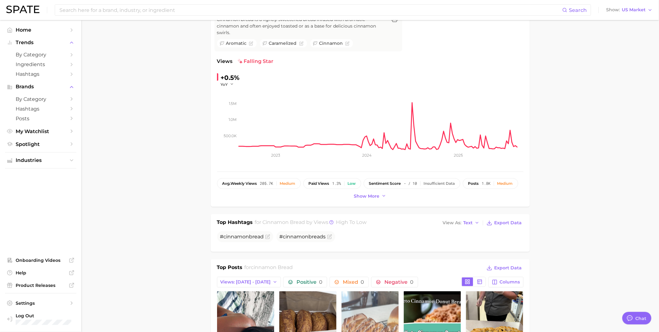
scroll to position [0, 0]
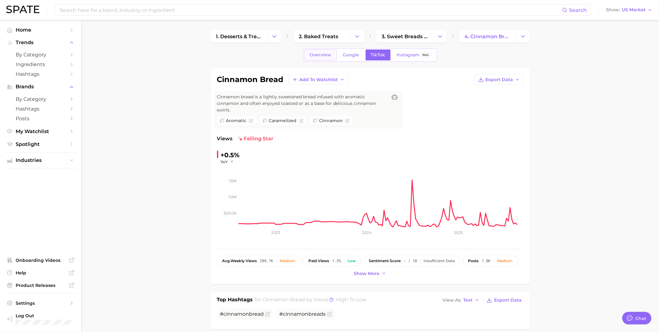
type input "dolly"
click at [316, 51] on link "Overview" at bounding box center [321, 54] width 32 height 11
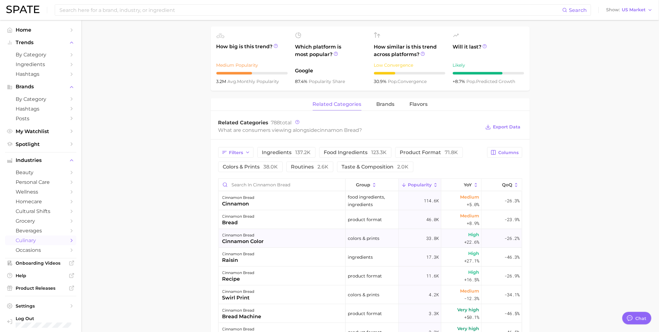
scroll to position [278, 0]
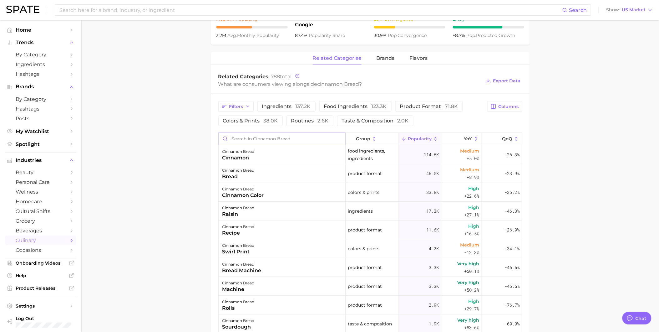
click at [279, 134] on input "Search in cinnamon bread" at bounding box center [282, 139] width 127 height 12
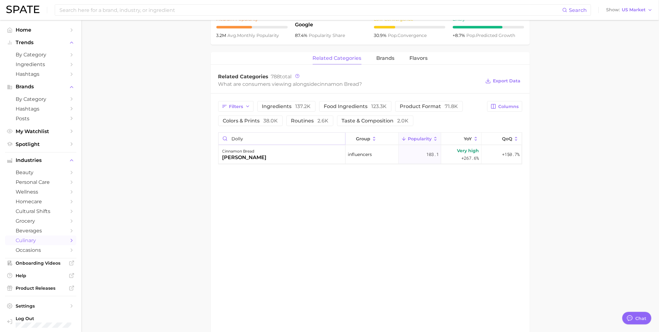
type input "dolly"
